Goal: Task Accomplishment & Management: Use online tool/utility

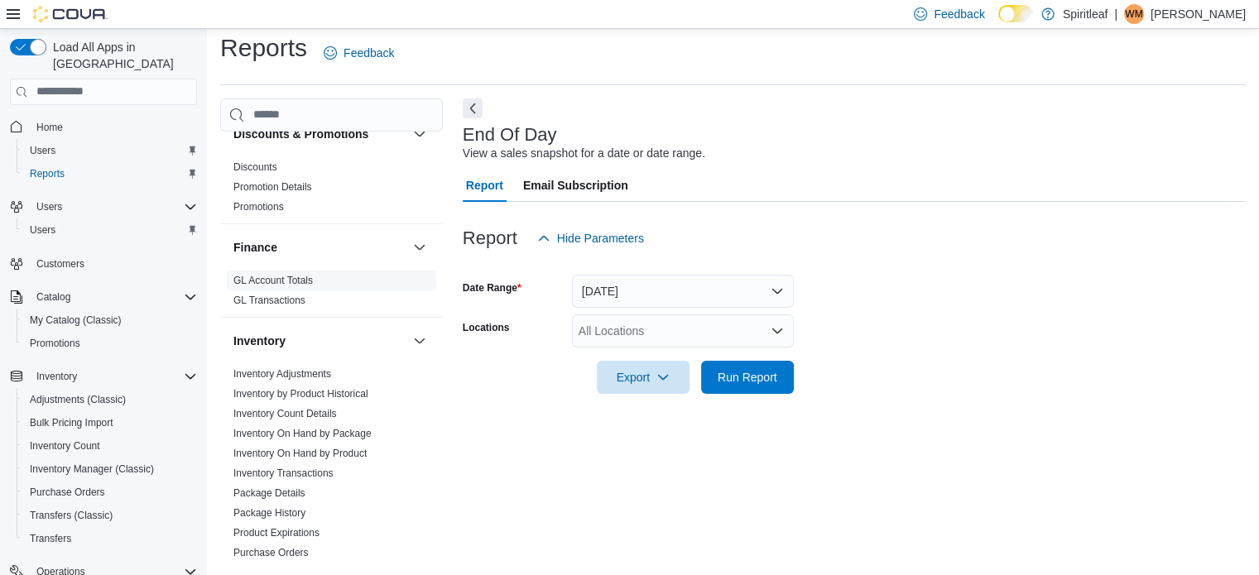
scroll to position [497, 0]
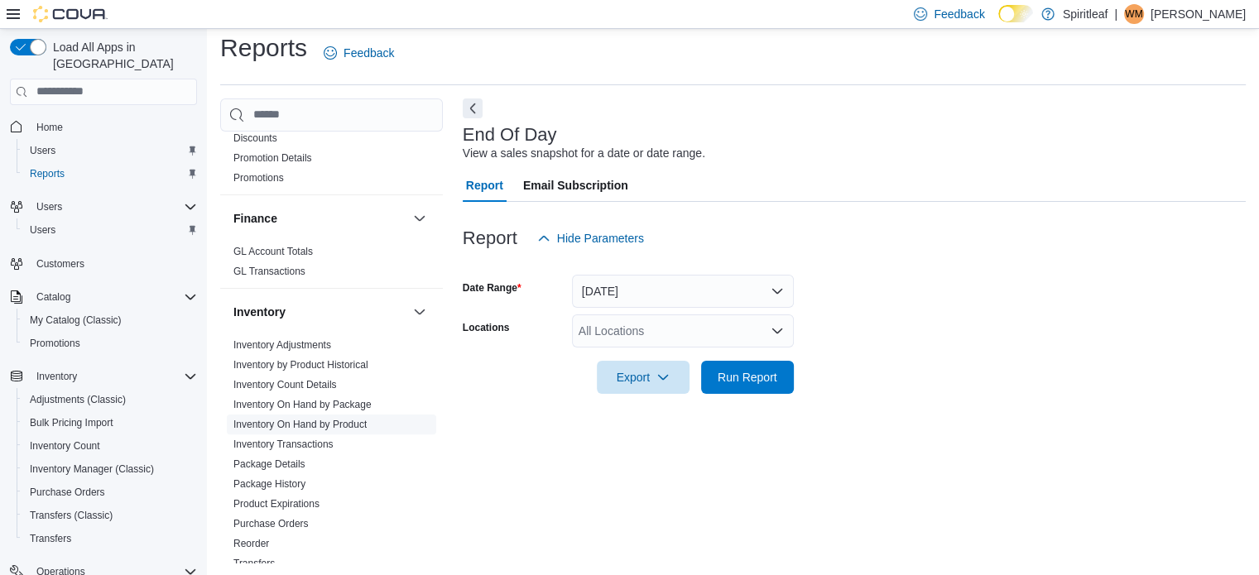
click at [300, 419] on link "Inventory On Hand by Product" at bounding box center [299, 425] width 133 height 12
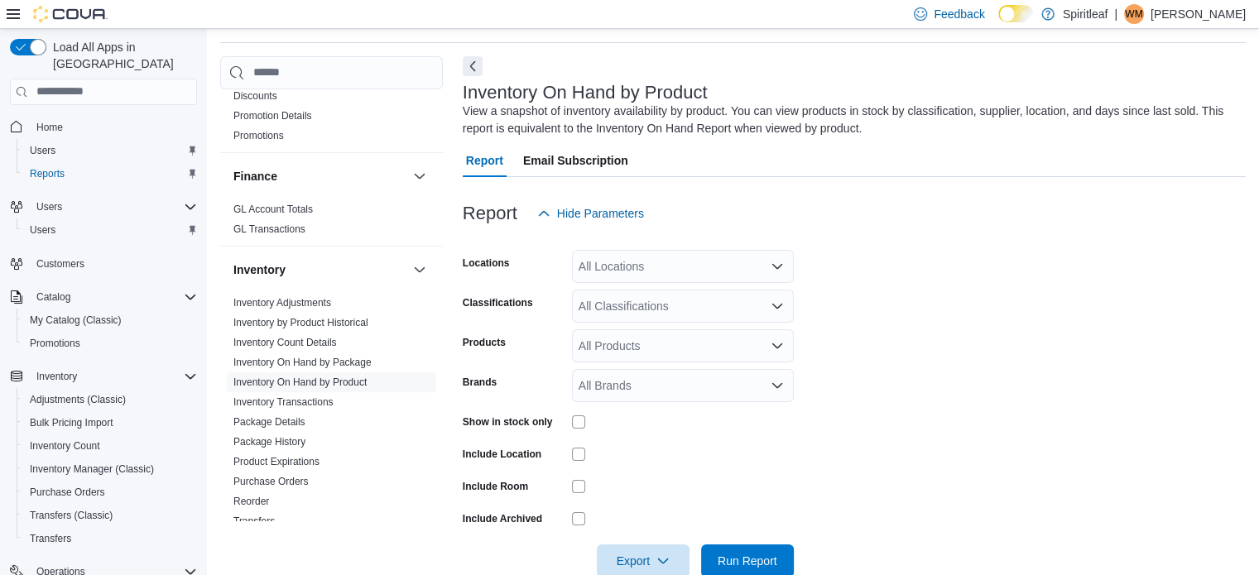
scroll to position [55, 0]
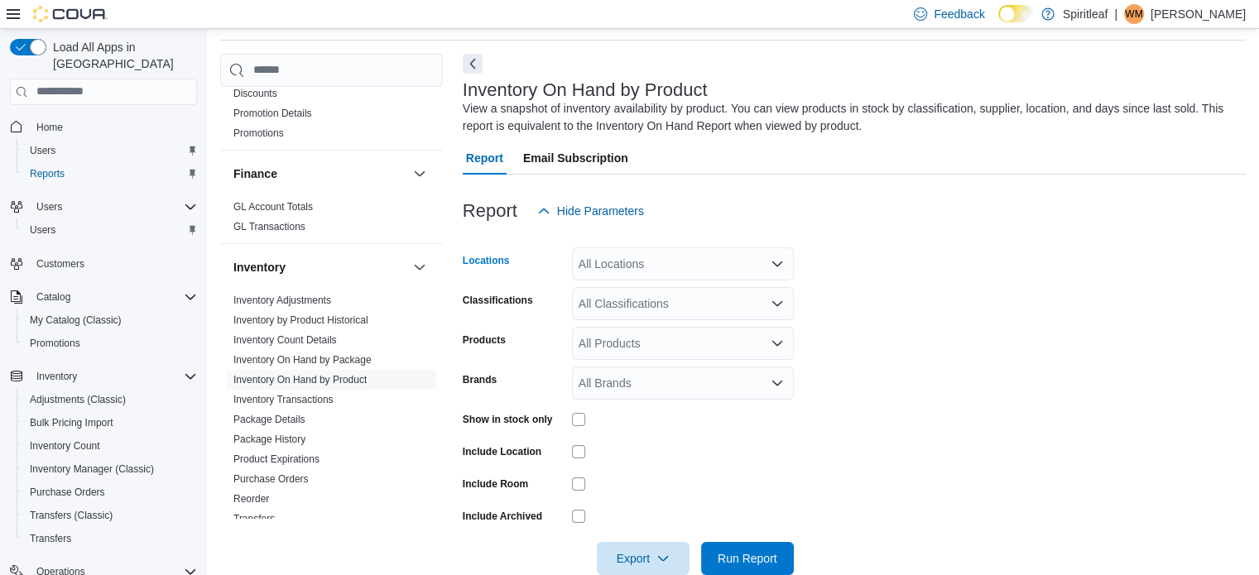
click at [591, 265] on div "All Locations" at bounding box center [683, 263] width 222 height 33
type input "***"
click at [707, 287] on span "262 - [GEOGRAPHIC_DATA]" at bounding box center [707, 292] width 151 height 17
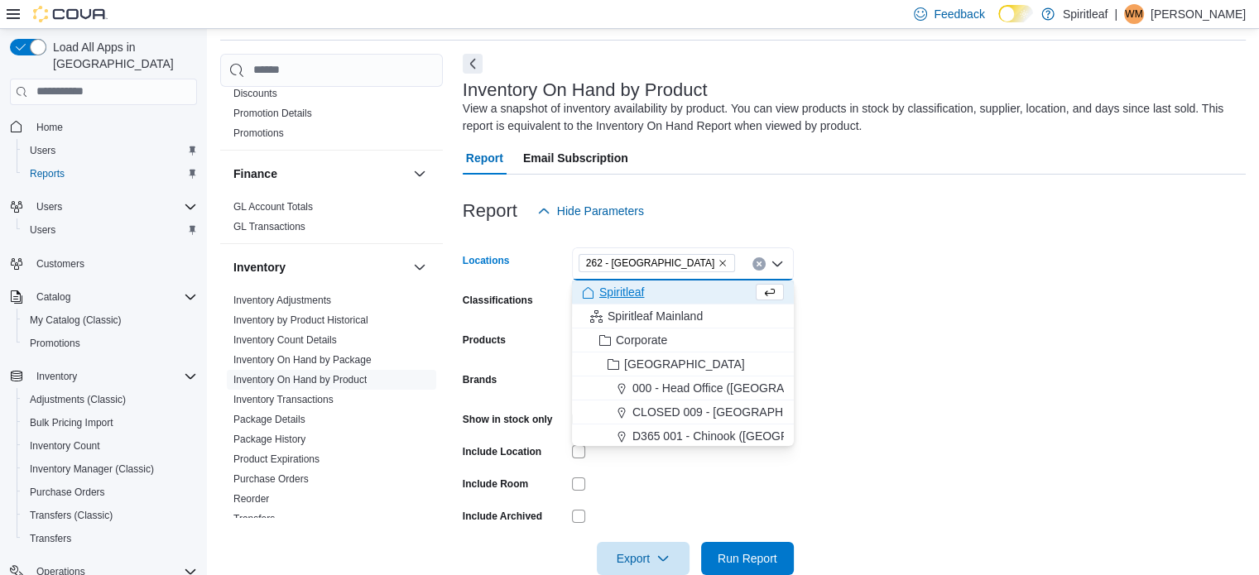
click at [972, 260] on form "Locations 262 - [GEOGRAPHIC_DATA] Combo box. Selected. 262 - [GEOGRAPHIC_DATA].…" at bounding box center [854, 402] width 783 height 348
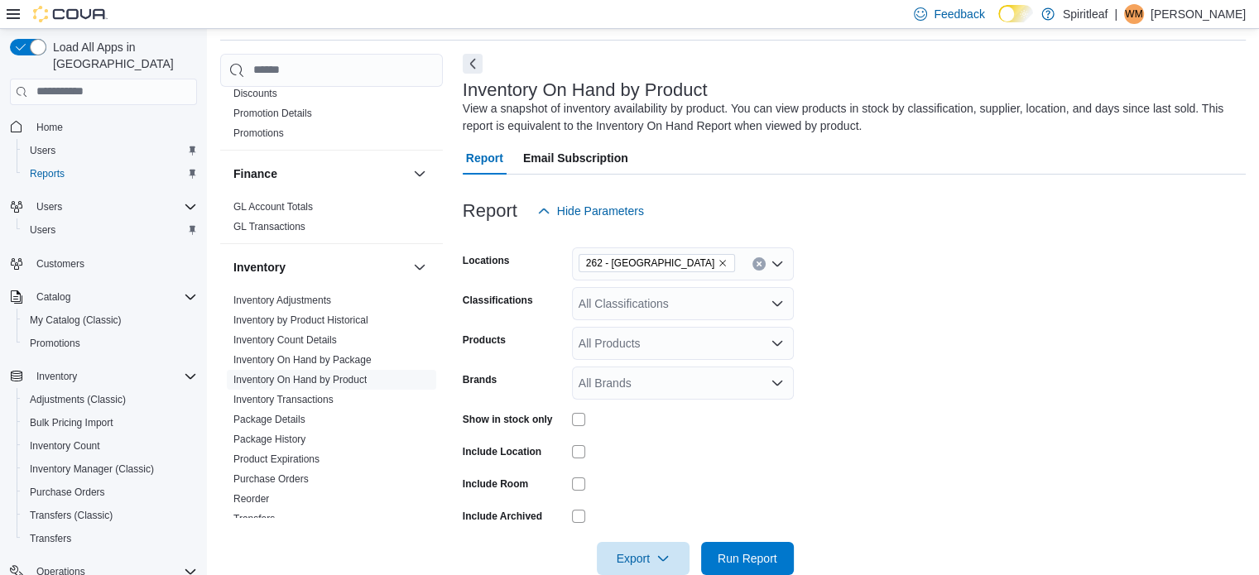
click at [600, 303] on div "All Classifications" at bounding box center [683, 303] width 222 height 33
type input "**"
click at [627, 330] on span "Dried Flower" at bounding box center [639, 332] width 65 height 17
click at [955, 253] on form "Locations 262 - [GEOGRAPHIC_DATA] Classifications Dried Flower Products All Pro…" at bounding box center [854, 402] width 783 height 348
click at [579, 410] on div at bounding box center [683, 419] width 222 height 26
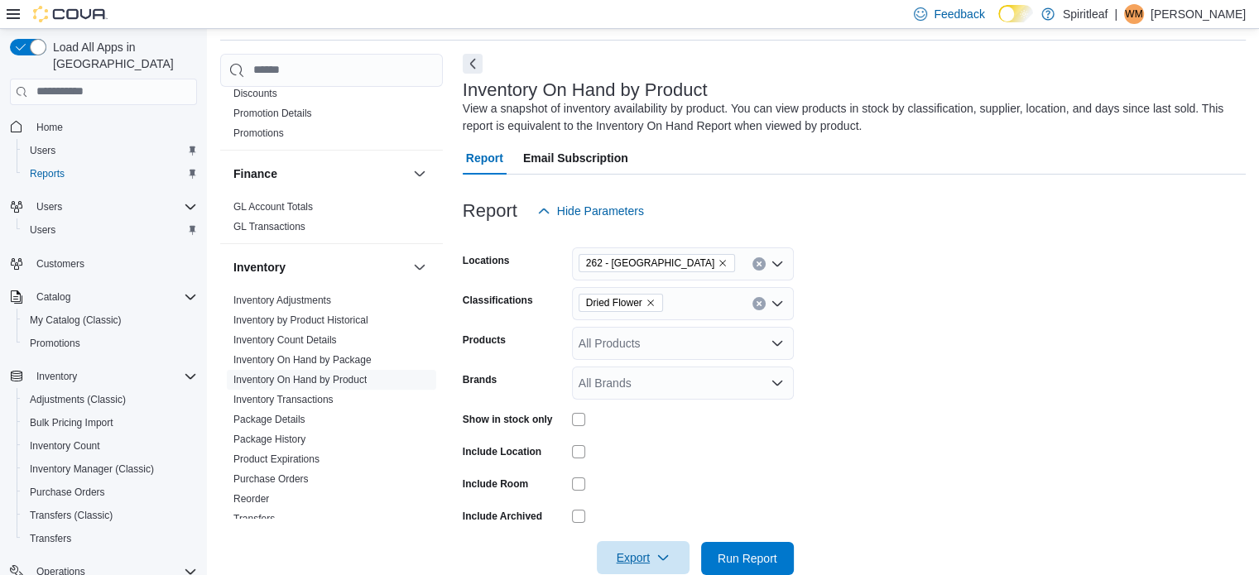
click at [636, 560] on span "Export" at bounding box center [643, 557] width 73 height 33
click at [639, 456] on span "Export to Excel" at bounding box center [645, 456] width 74 height 13
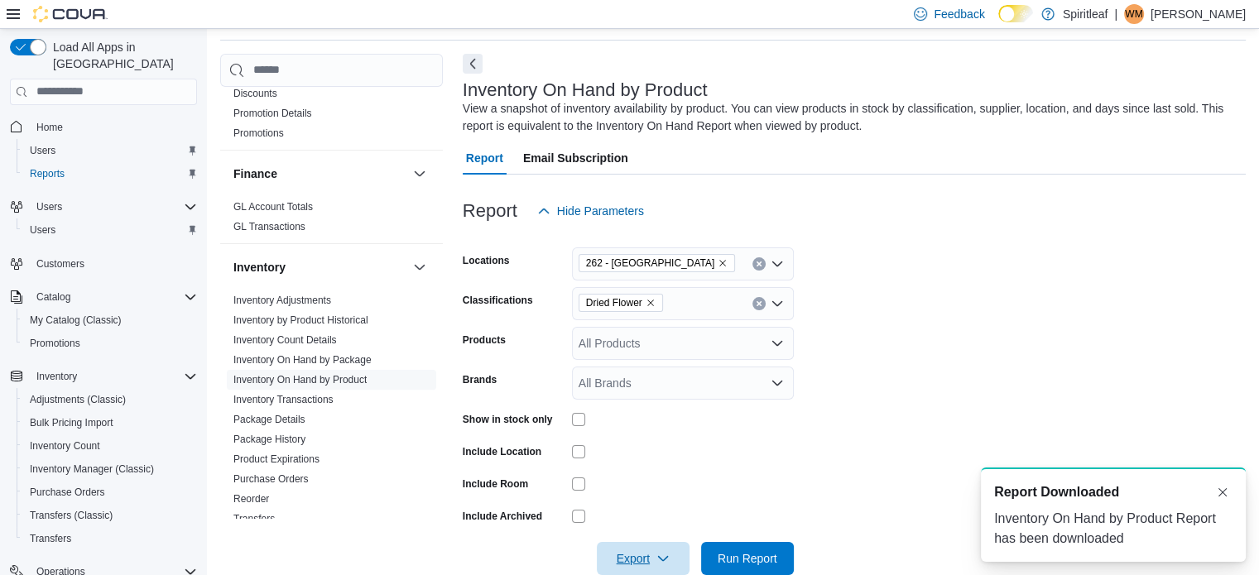
scroll to position [0, 0]
